Goal: Transaction & Acquisition: Book appointment/travel/reservation

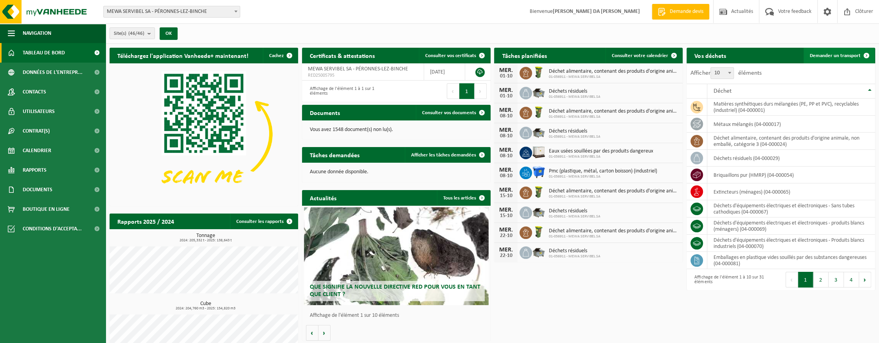
click at [843, 55] on span "Demander un transport" at bounding box center [835, 55] width 51 height 5
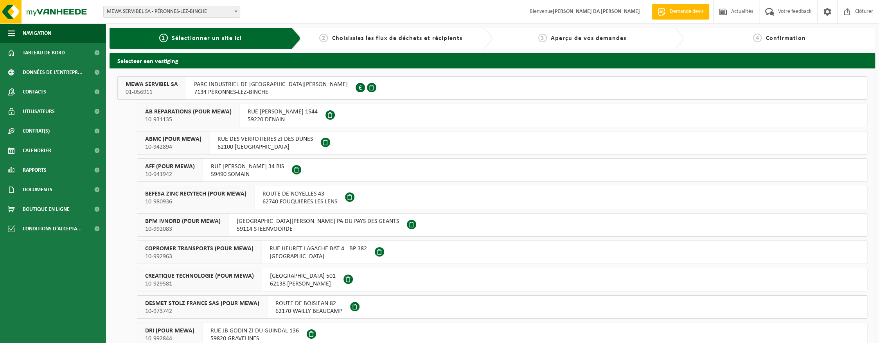
click at [275, 90] on span "7134 PÉRONNES-LEZ-BINCHE" at bounding box center [271, 92] width 154 height 8
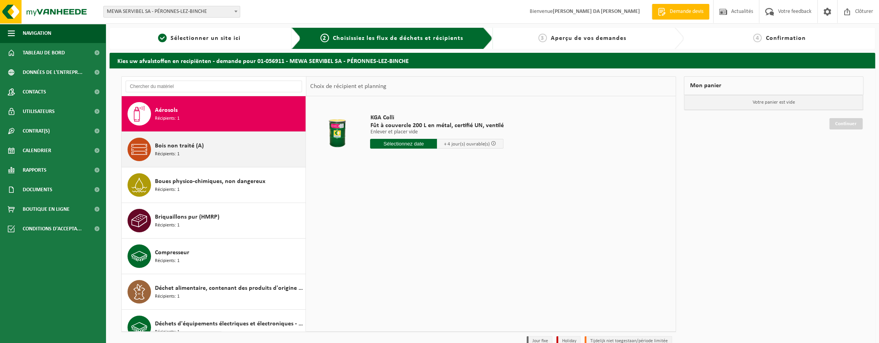
click at [183, 149] on span "Bois non traité (A)" at bounding box center [179, 145] width 49 height 9
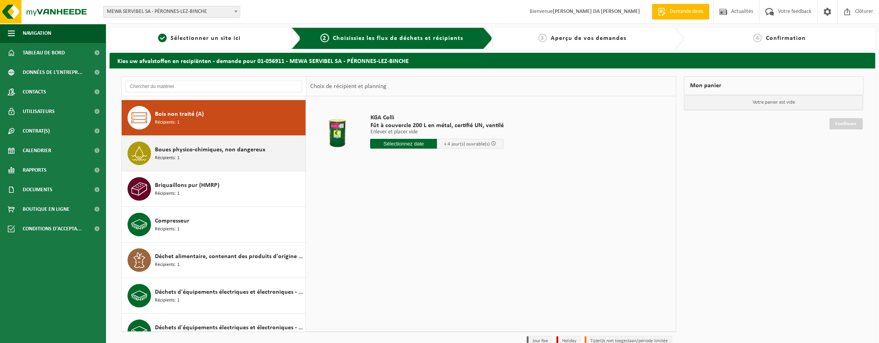
scroll to position [35, 0]
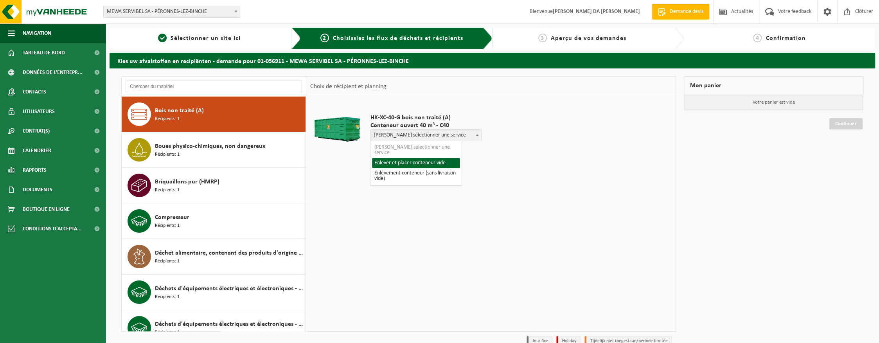
click at [414, 137] on span "Veuillez sélectionner une service" at bounding box center [425, 135] width 111 height 11
select select "P2PL-VEL-048386_HK-XC-40-GN-00_04-000200_46"
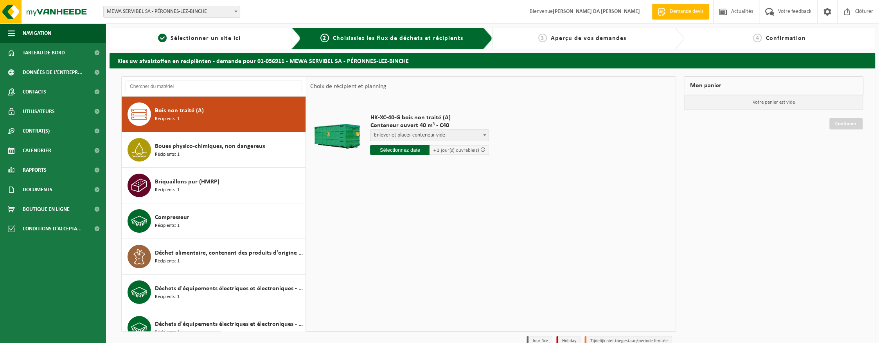
click at [396, 151] on input "text" at bounding box center [399, 150] width 59 height 10
click at [392, 244] on div "30" at bounding box center [391, 244] width 14 height 13
type input "à partir de 2025-09-30"
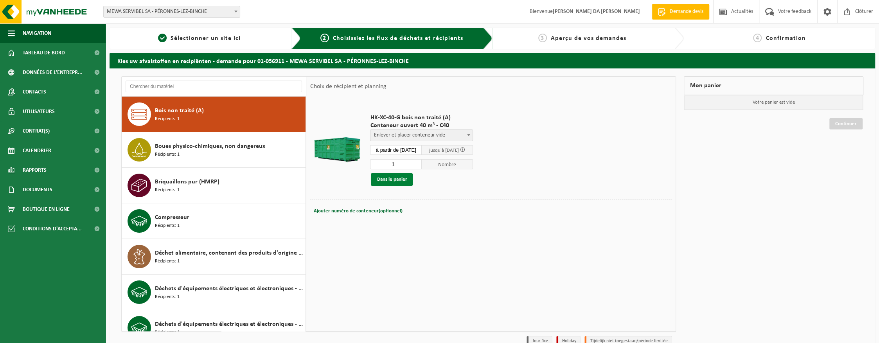
click at [390, 179] on button "Dans le panier" at bounding box center [392, 179] width 42 height 13
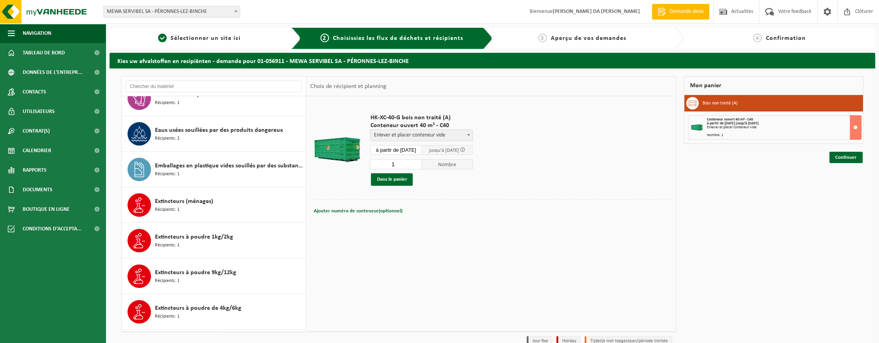
scroll to position [557, 0]
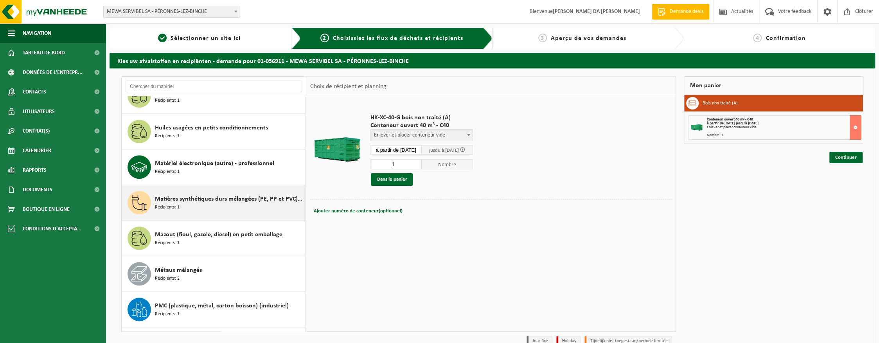
click at [197, 200] on div "Matières synthétiques durs mélangées (PE, PP et PVC), recyclables (industriel) …" at bounding box center [229, 202] width 149 height 23
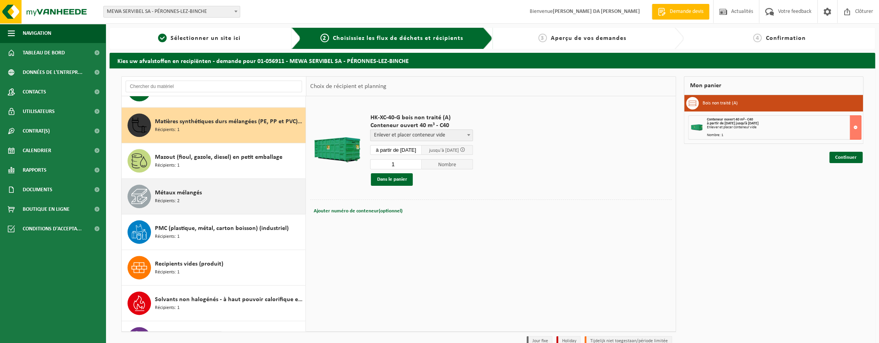
scroll to position [851, 0]
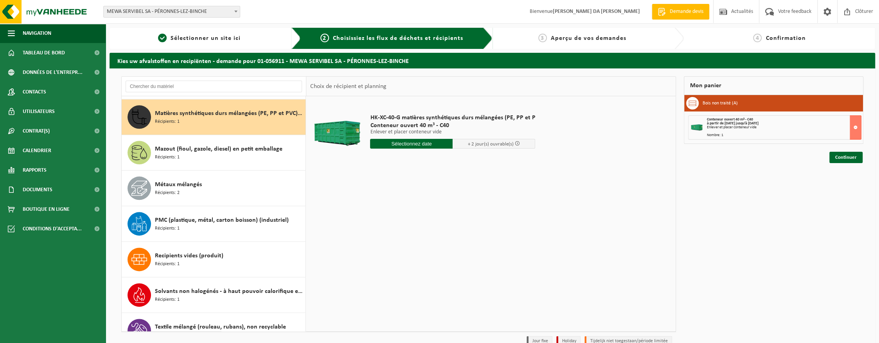
click at [406, 146] on input "text" at bounding box center [411, 144] width 83 height 10
click at [390, 236] on div "30" at bounding box center [391, 238] width 14 height 13
type input "à partir de 2025-09-30"
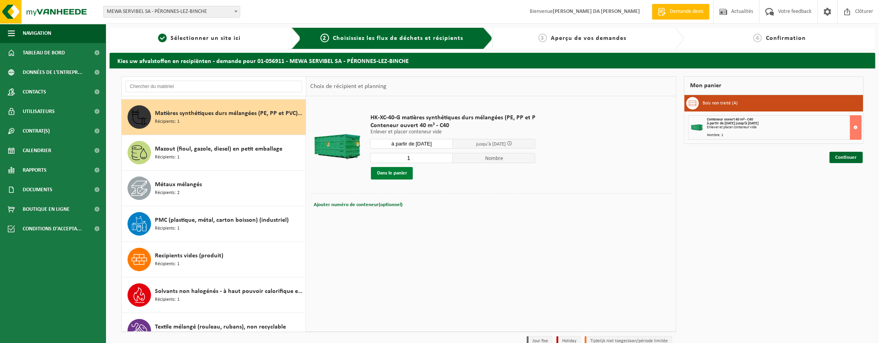
click at [388, 173] on button "Dans le panier" at bounding box center [392, 173] width 42 height 13
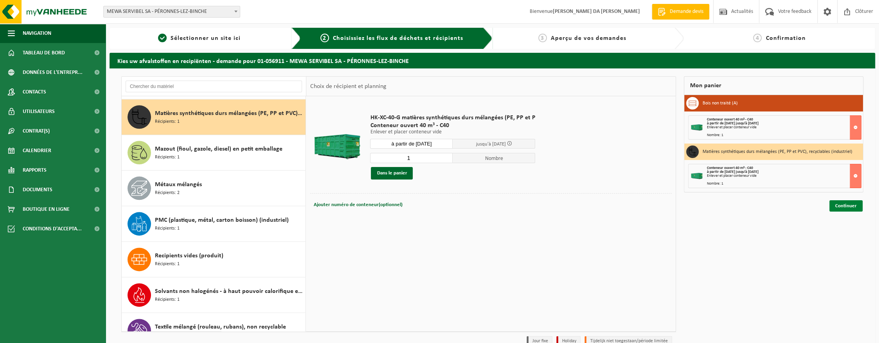
click at [845, 207] on link "Continuer" at bounding box center [845, 205] width 33 height 11
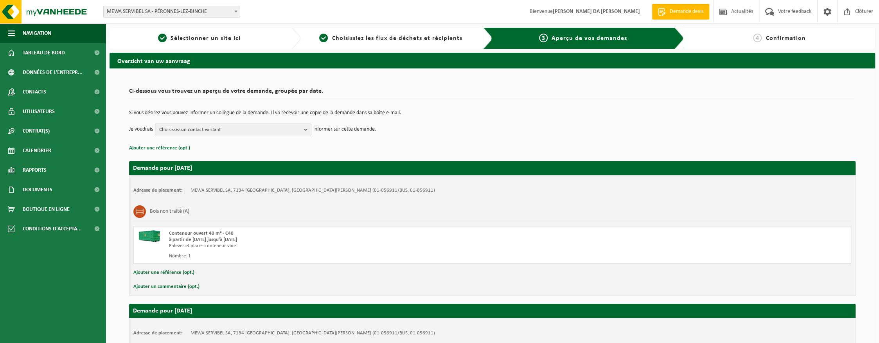
click at [219, 127] on span "Choisissez un contact existant" at bounding box center [230, 130] width 142 height 12
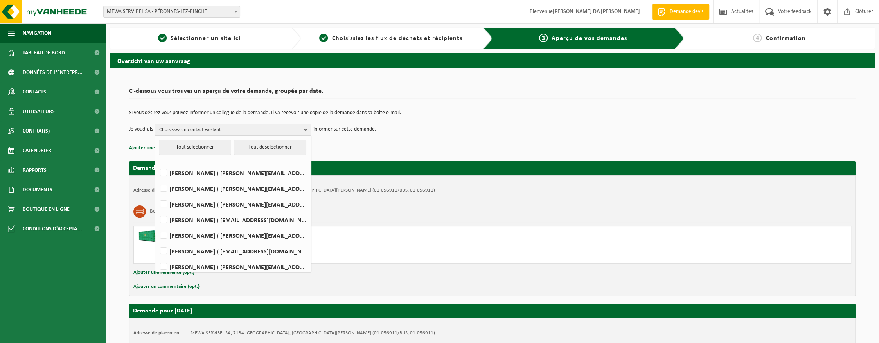
click at [477, 144] on p "Ajouter une référence (opt.)" at bounding box center [492, 148] width 726 height 10
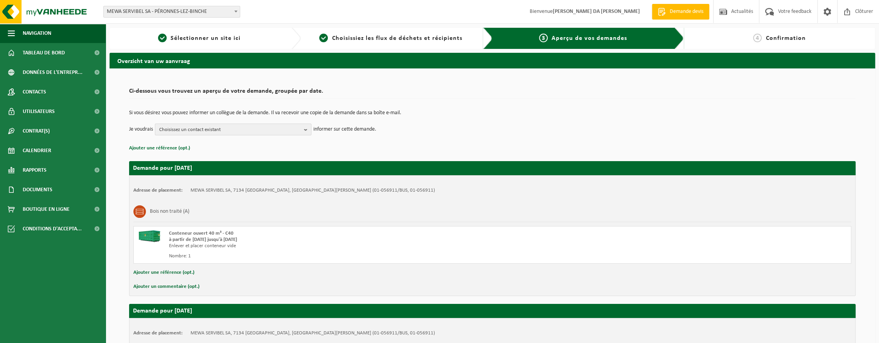
click at [251, 130] on span "Choisissez un contact existant" at bounding box center [230, 130] width 142 height 12
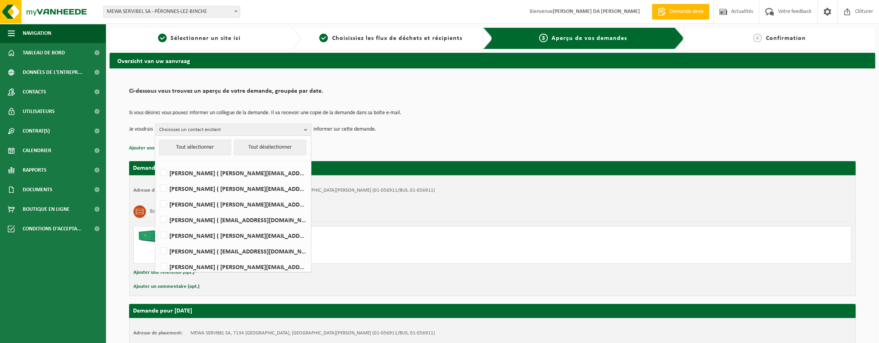
click at [482, 133] on td "Je voudrais Choisissez un contact existant Tout sélectionner Tout désélectionne…" at bounding box center [492, 130] width 726 height 12
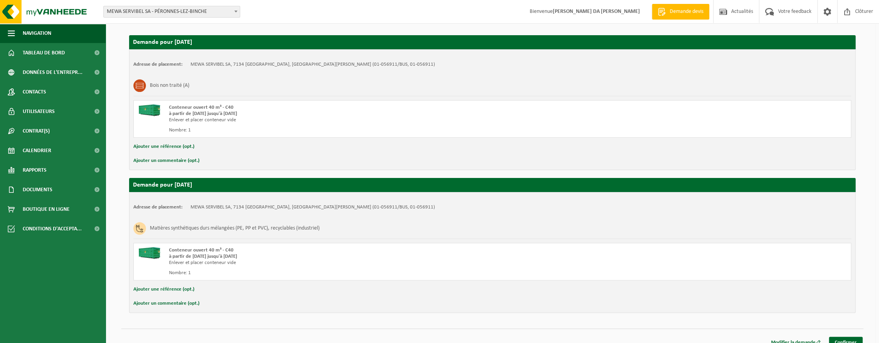
scroll to position [133, 0]
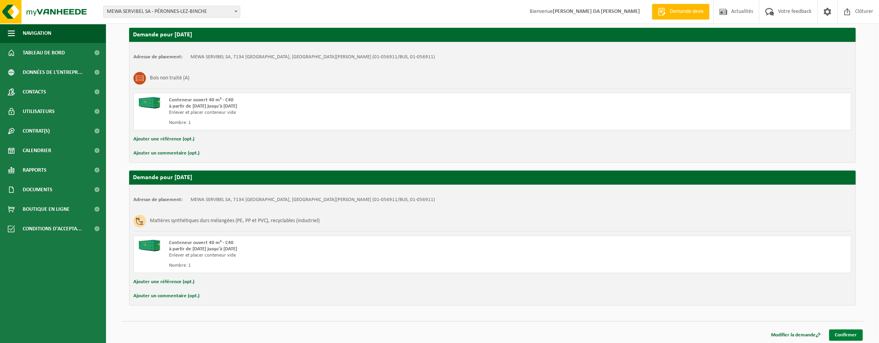
click at [848, 334] on link "Confirmer" at bounding box center [846, 334] width 34 height 11
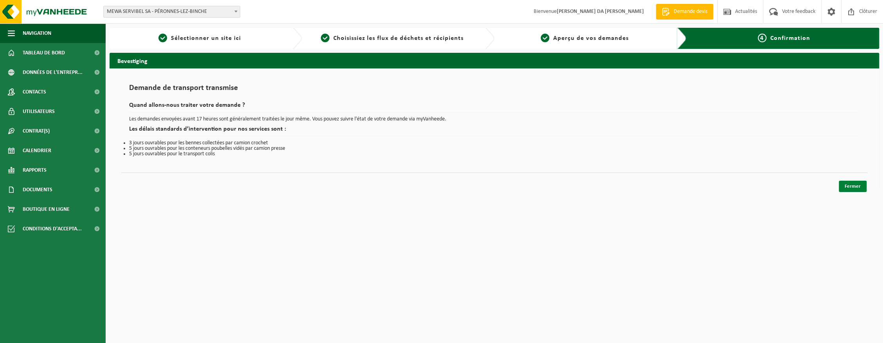
click at [851, 189] on link "Fermer" at bounding box center [852, 186] width 28 height 11
